Goal: Obtain resource: Download file/media

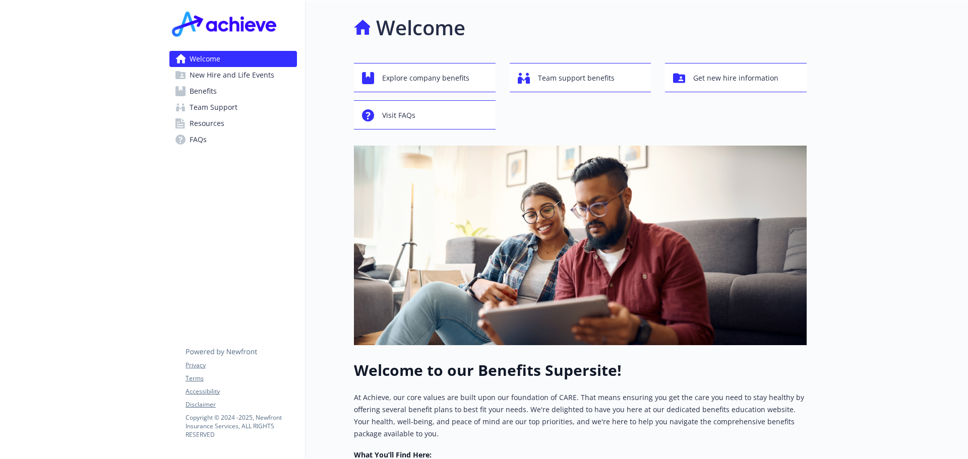
click at [220, 95] on link "Benefits" at bounding box center [233, 91] width 128 height 16
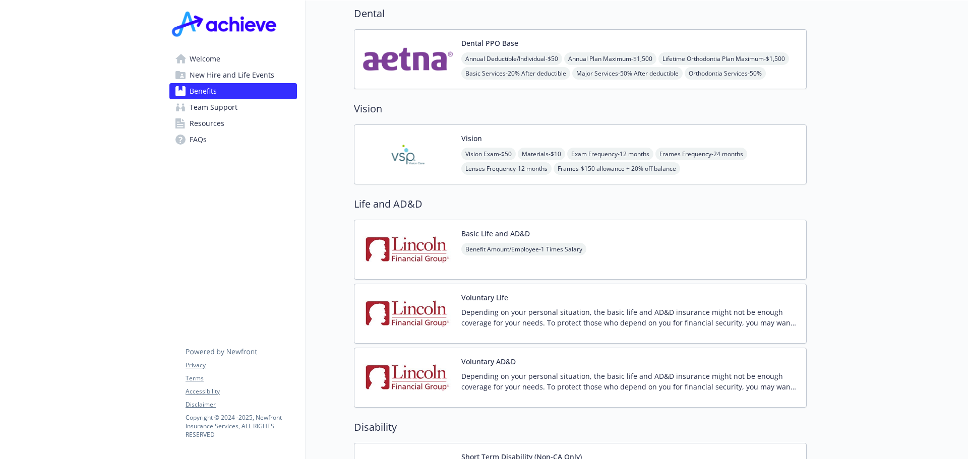
scroll to position [555, 0]
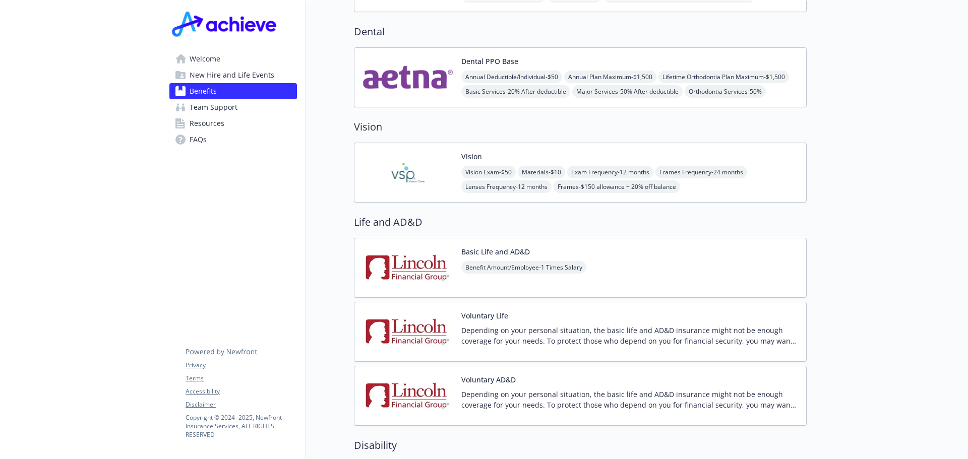
click at [213, 126] on span "Resources" at bounding box center [207, 124] width 35 height 16
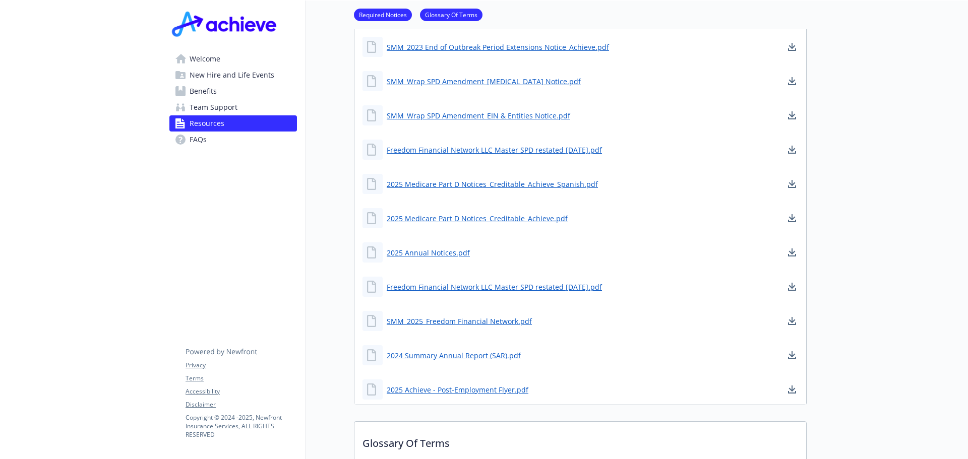
scroll to position [101, 0]
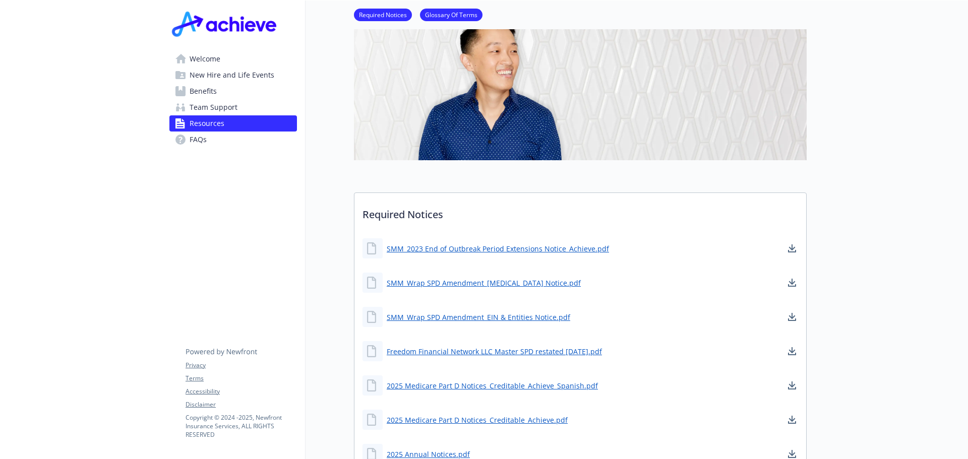
click at [212, 103] on span "Team Support" at bounding box center [214, 107] width 48 height 16
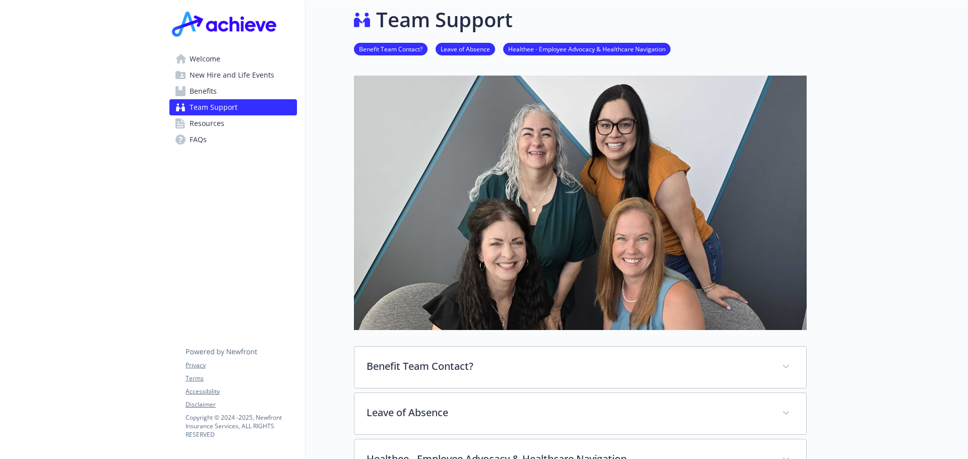
scroll to position [101, 0]
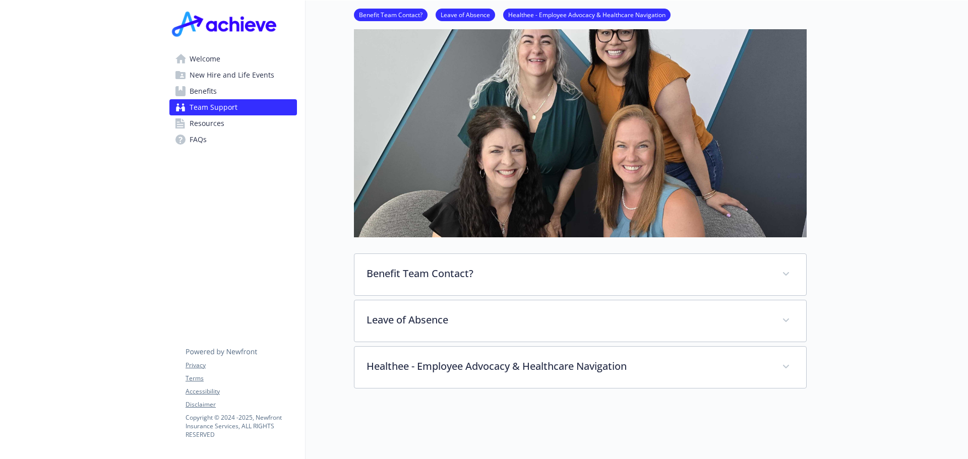
click at [215, 90] on span "Benefits" at bounding box center [203, 91] width 27 height 16
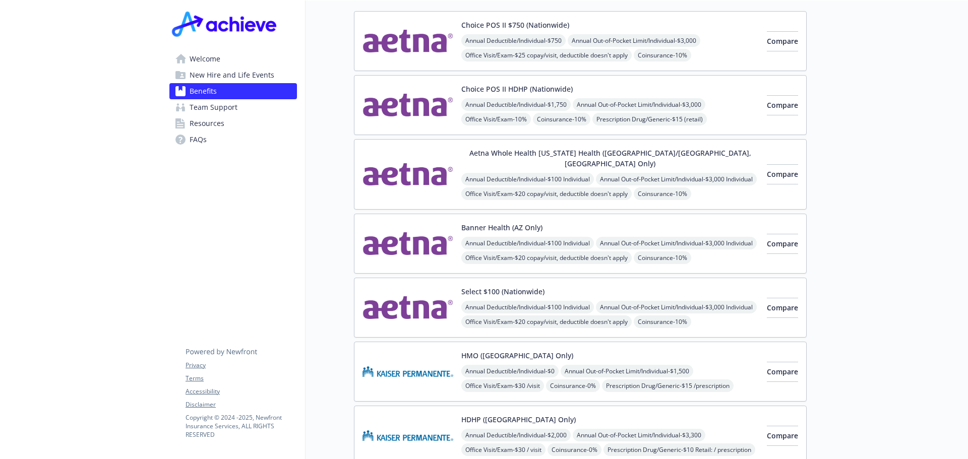
click at [527, 21] on button "Choice POS II $750 (Nationwide)" at bounding box center [516, 25] width 108 height 11
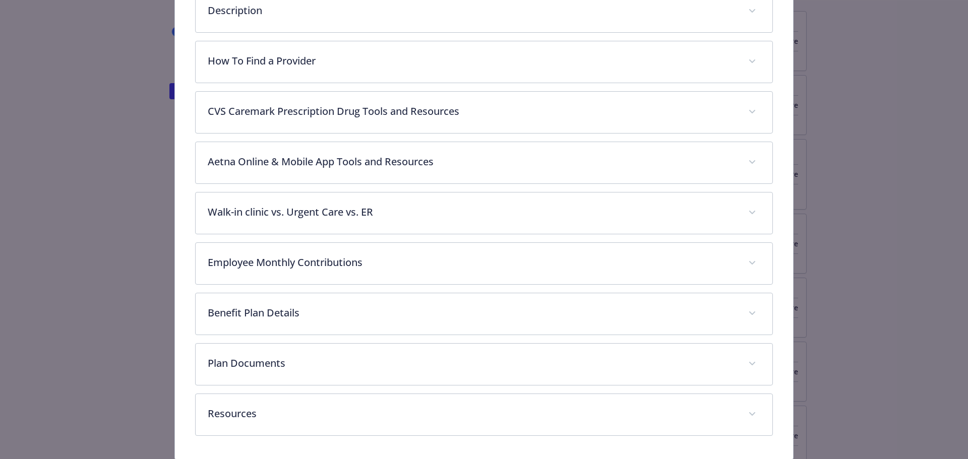
scroll to position [383, 0]
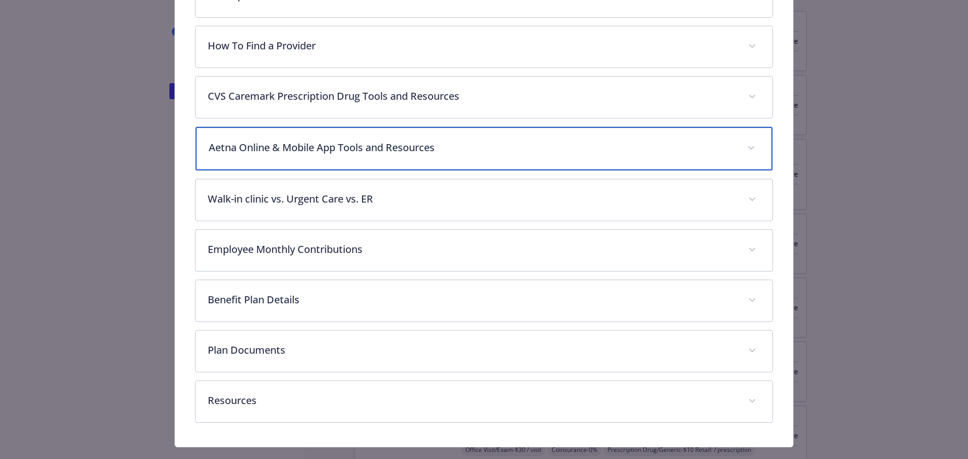
click at [738, 144] on div "Aetna Online & Mobile App Tools and Resources" at bounding box center [485, 148] width 578 height 43
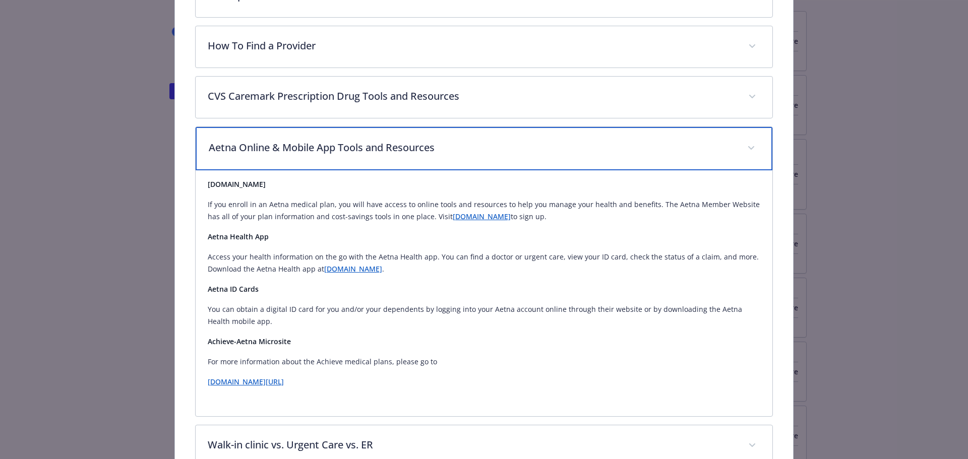
click at [749, 145] on span "details for plan Medical - Choice POS II $750 (Nationwide) - Medical PPO" at bounding box center [751, 148] width 16 height 16
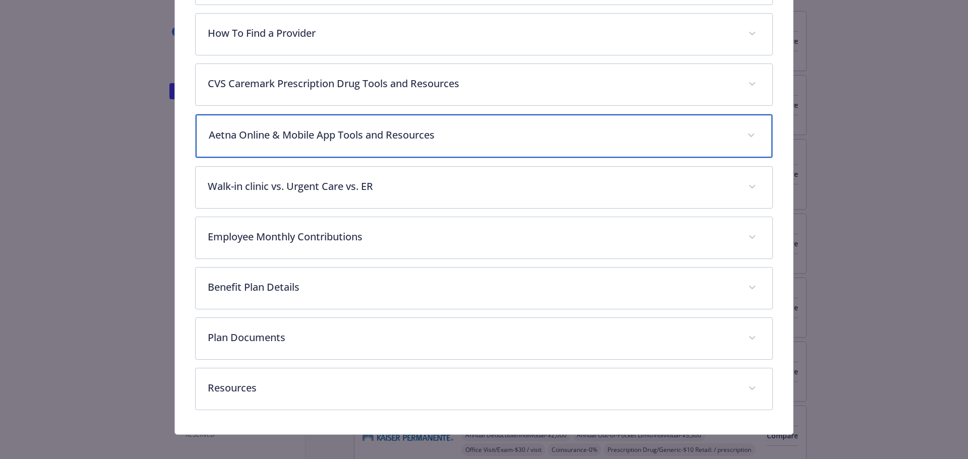
scroll to position [403, 0]
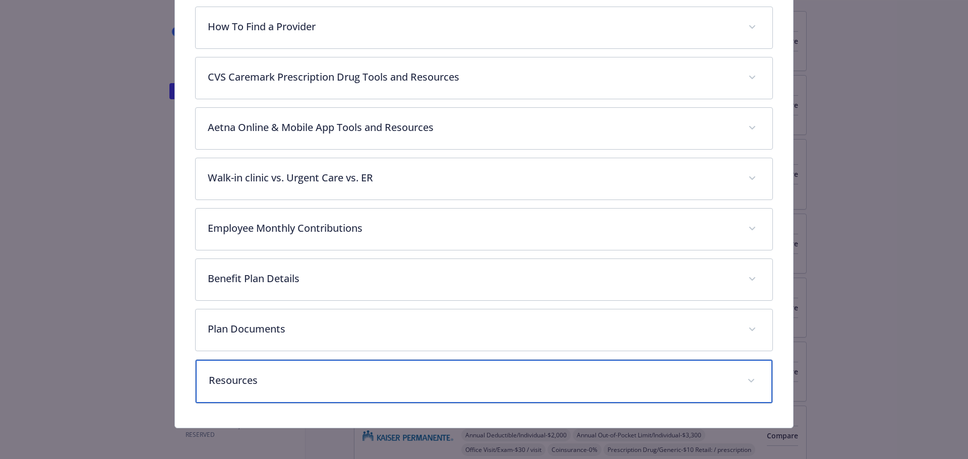
click at [749, 379] on span "details for plan Medical - Choice POS II $750 (Nationwide) - Medical PPO" at bounding box center [751, 381] width 16 height 16
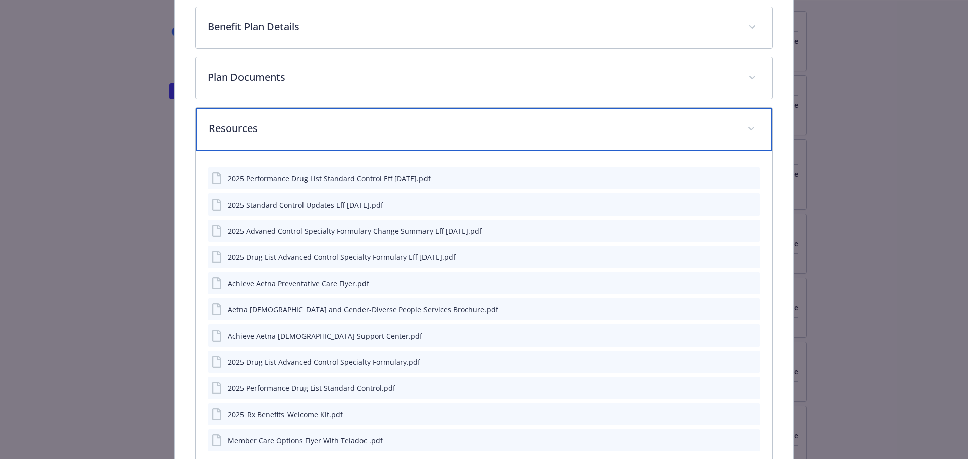
scroll to position [705, 0]
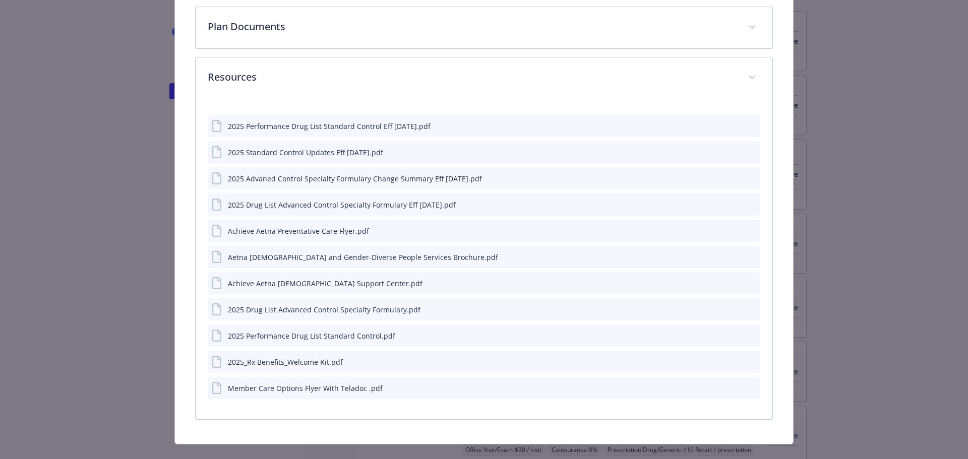
click at [294, 364] on div "2025_Rx Benefits_Welcome Kit.pdf" at bounding box center [285, 362] width 115 height 11
click at [746, 359] on icon "preview file" at bounding box center [750, 361] width 9 height 7
click at [730, 362] on icon "download file" at bounding box center [734, 362] width 8 height 8
